Goal: Task Accomplishment & Management: Manage account settings

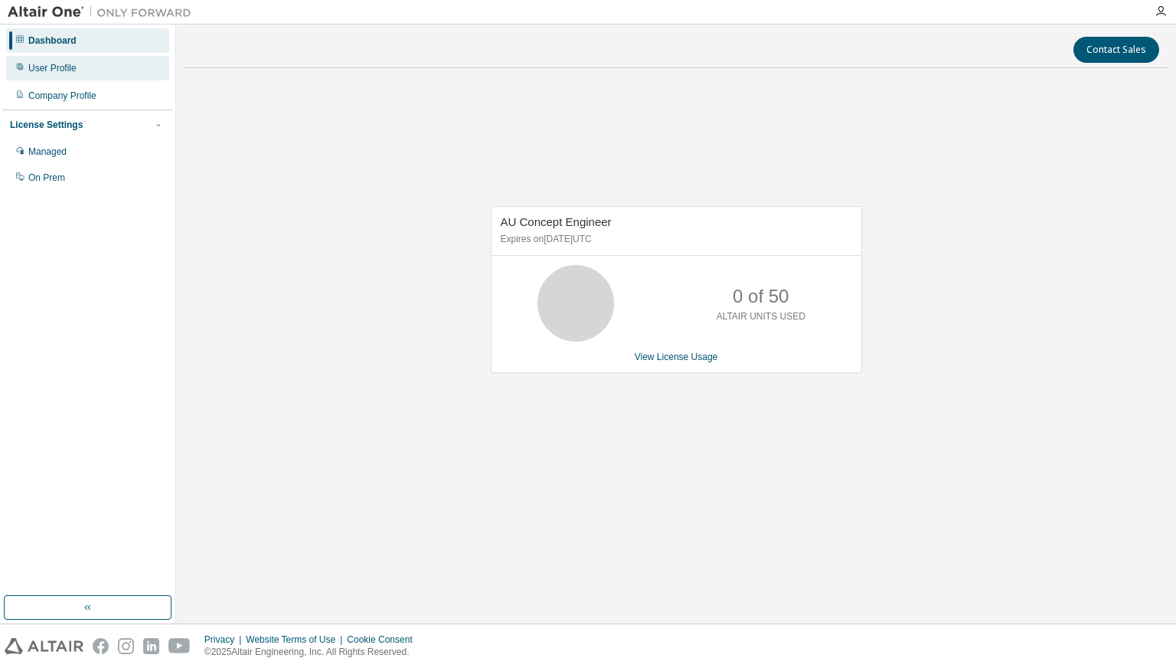
click at [60, 64] on div "User Profile" at bounding box center [52, 68] width 48 height 12
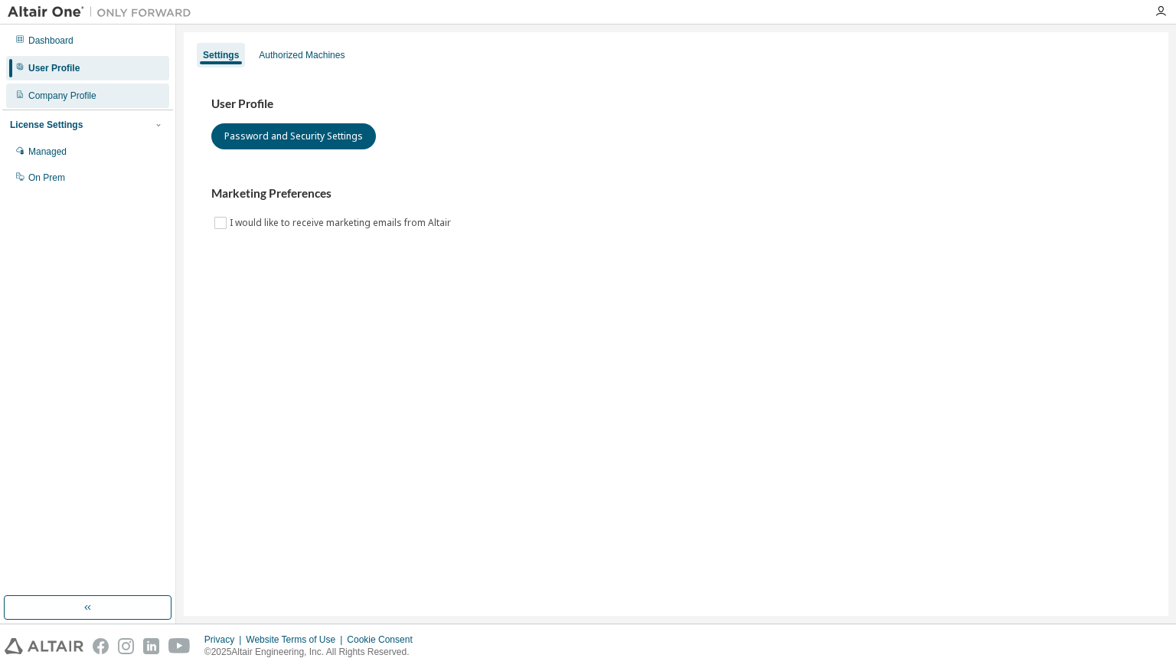
click at [70, 93] on div "Company Profile" at bounding box center [62, 96] width 68 height 12
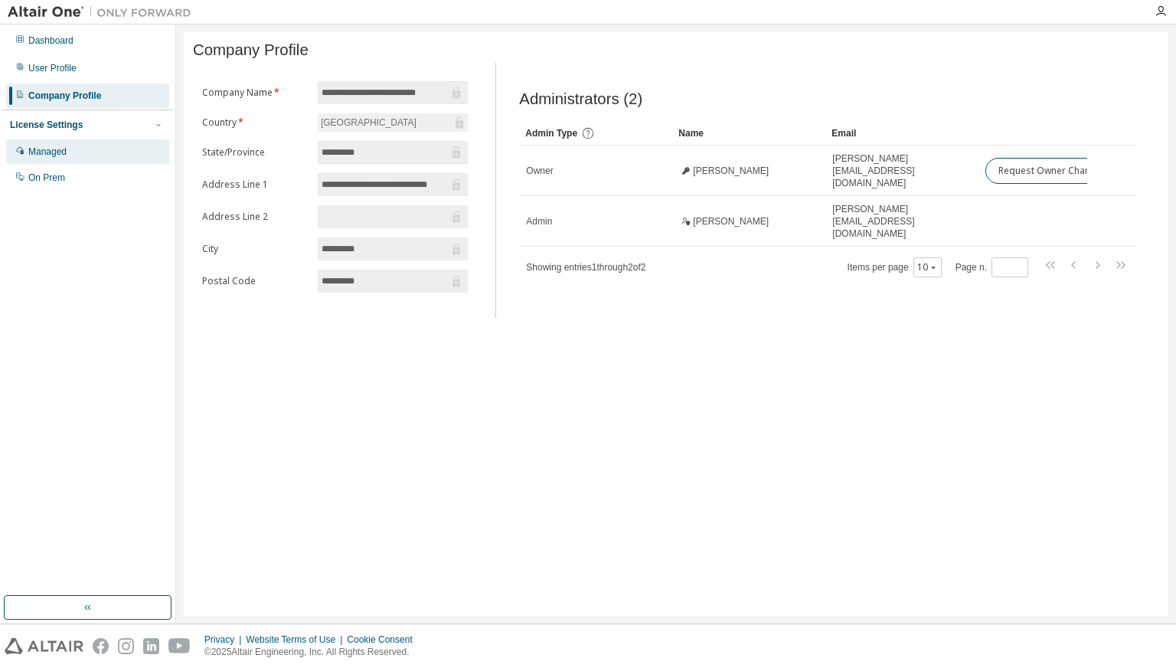
click at [80, 154] on div "Managed" at bounding box center [87, 151] width 163 height 24
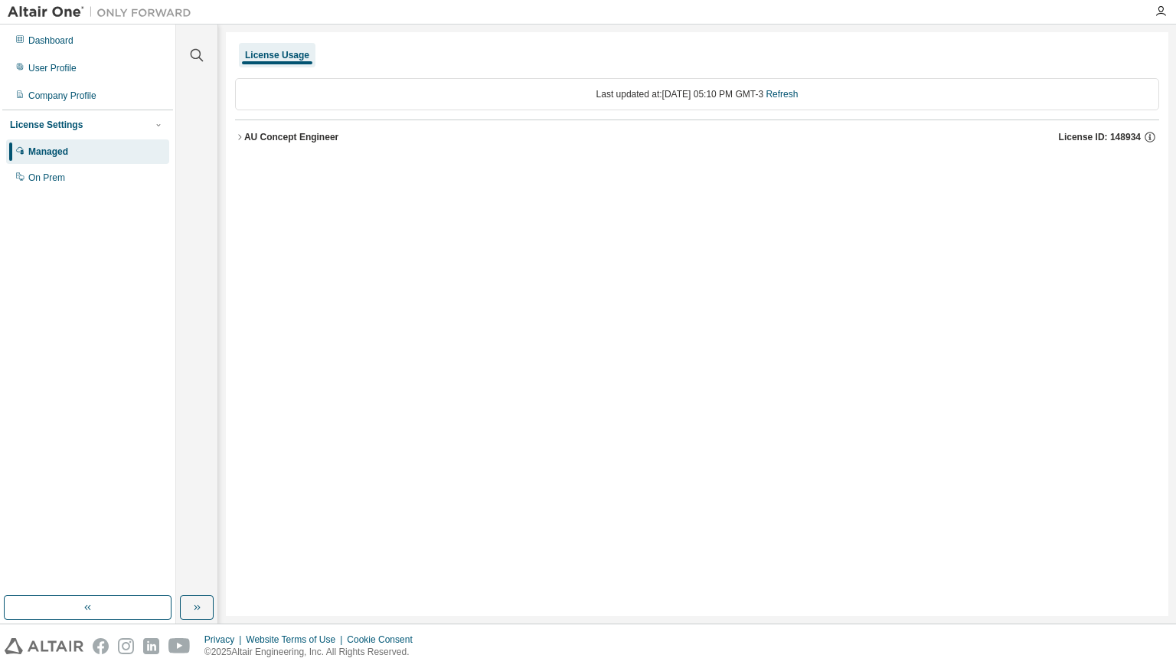
click at [92, 127] on div "License Settings" at bounding box center [87, 125] width 155 height 14
drag, startPoint x: 273, startPoint y: 123, endPoint x: 243, endPoint y: 139, distance: 34.6
click at [267, 126] on button "AU Concept Engineer License ID: 148934" at bounding box center [697, 137] width 924 height 34
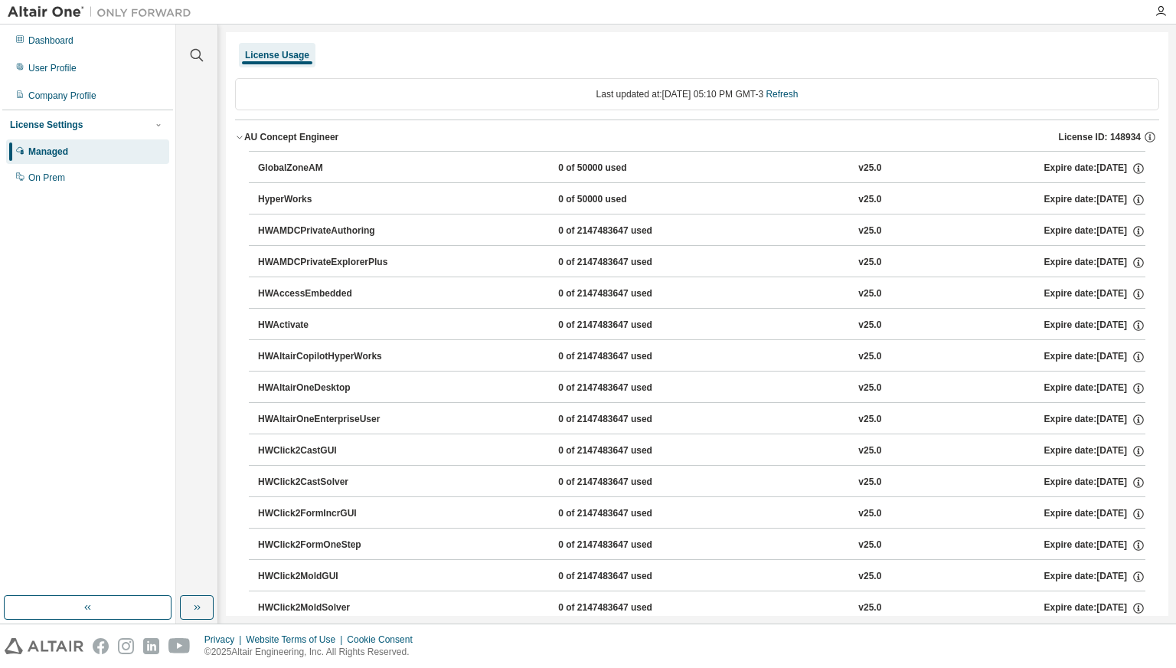
click at [251, 134] on div "AU Concept Engineer" at bounding box center [291, 137] width 94 height 12
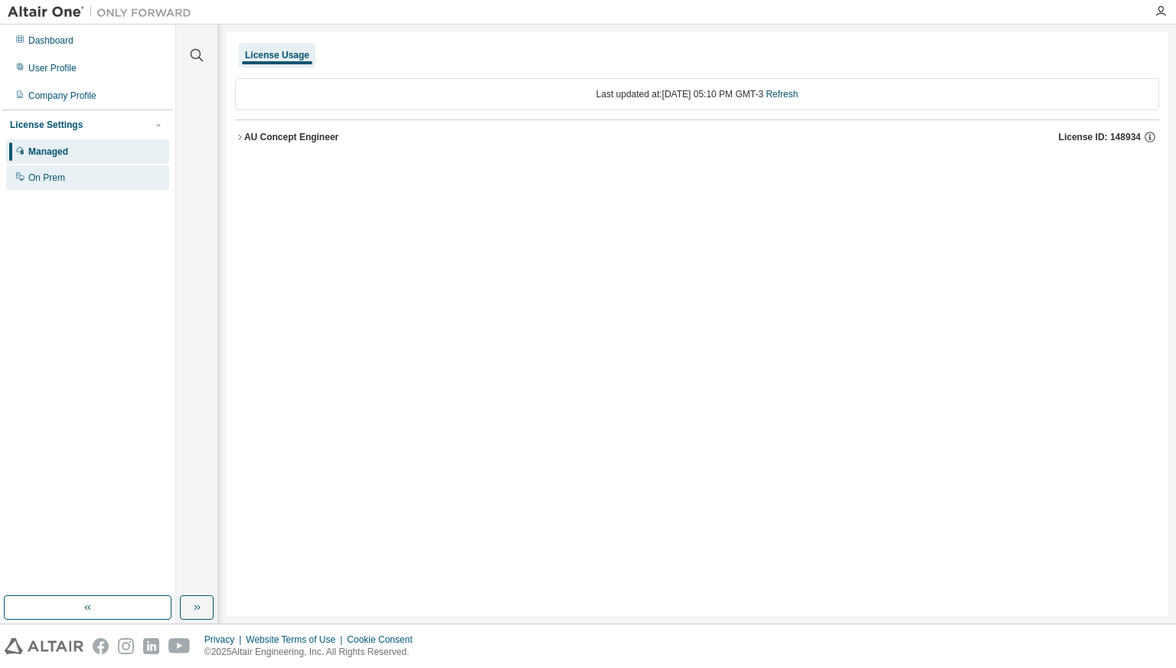
click at [40, 185] on div "On Prem" at bounding box center [87, 177] width 163 height 24
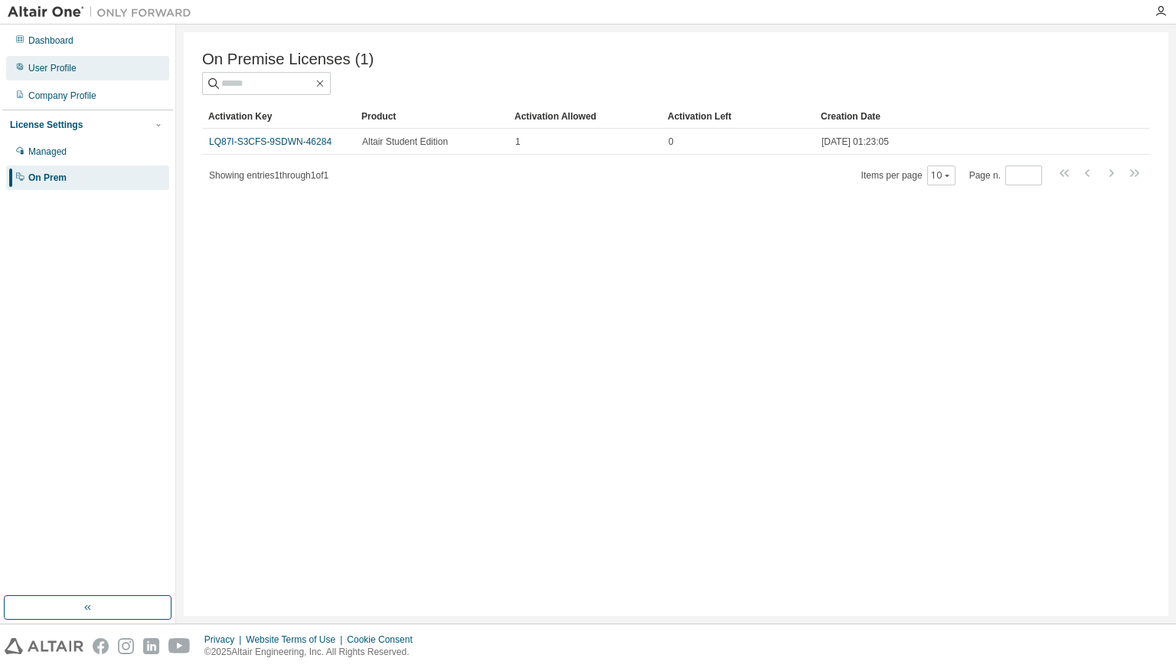
click at [65, 69] on div "User Profile" at bounding box center [52, 68] width 48 height 12
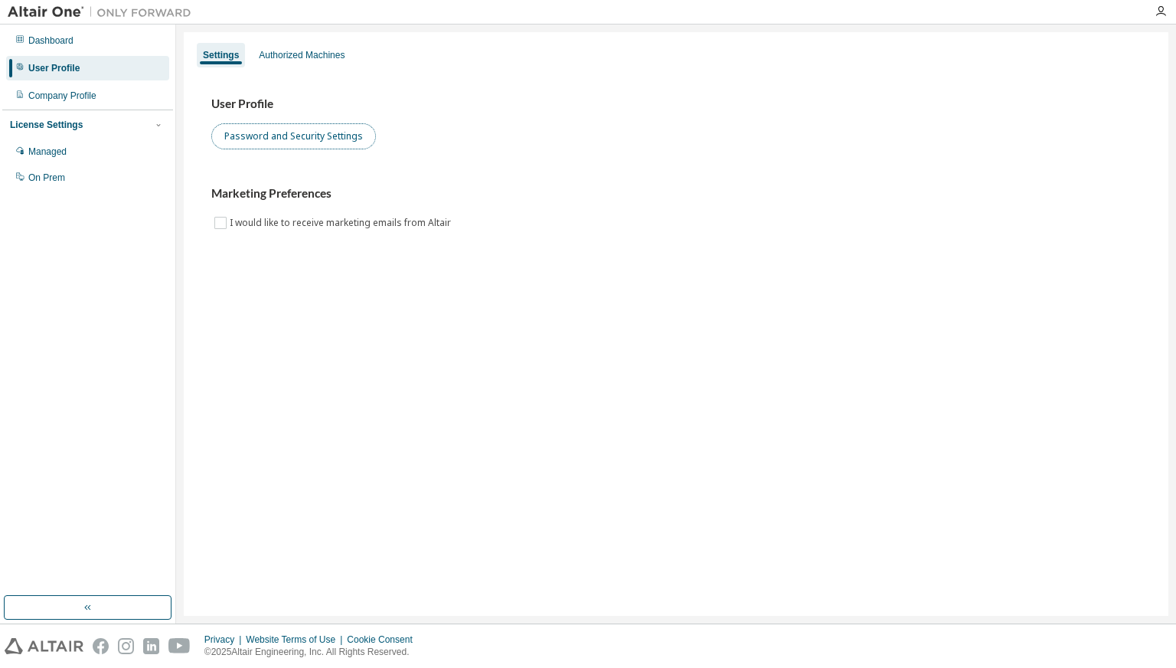
click at [291, 142] on button "Password and Security Settings" at bounding box center [293, 136] width 165 height 26
